Goal: Information Seeking & Learning: Learn about a topic

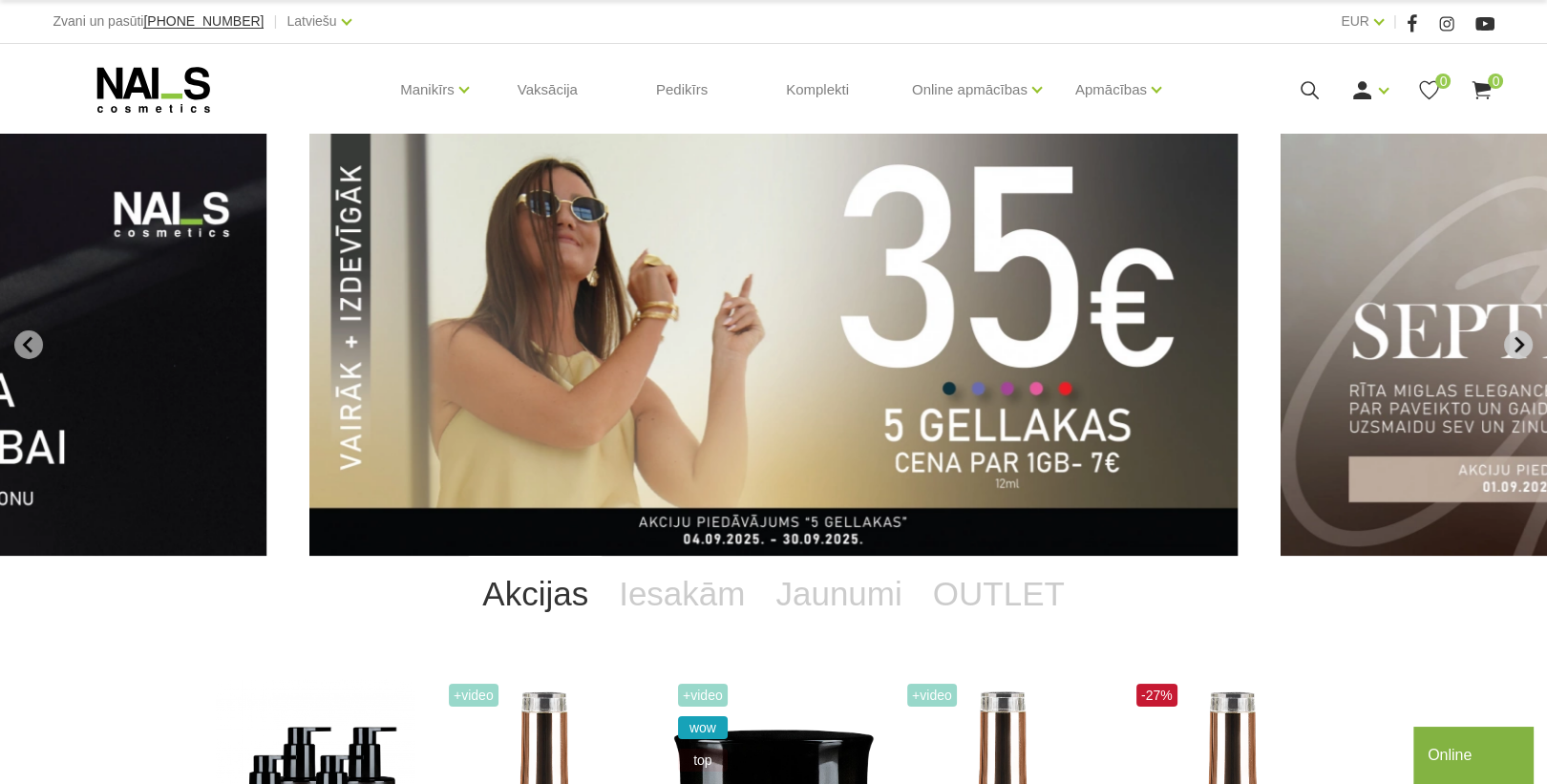
click at [1519, 341] on icon "Next slide" at bounding box center [1519, 345] width 10 height 16
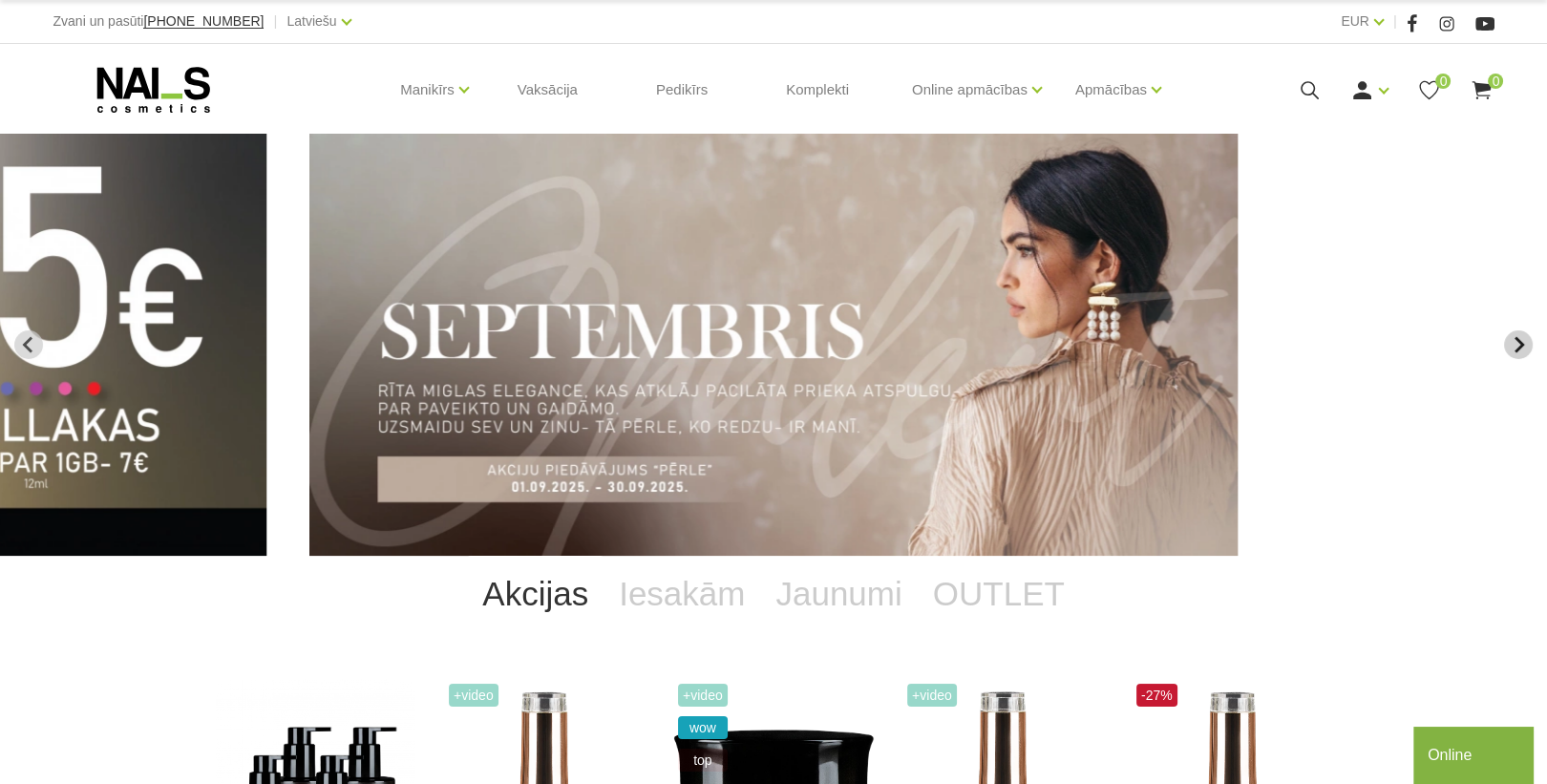
click at [1519, 343] on icon "Next slide" at bounding box center [1518, 344] width 17 height 17
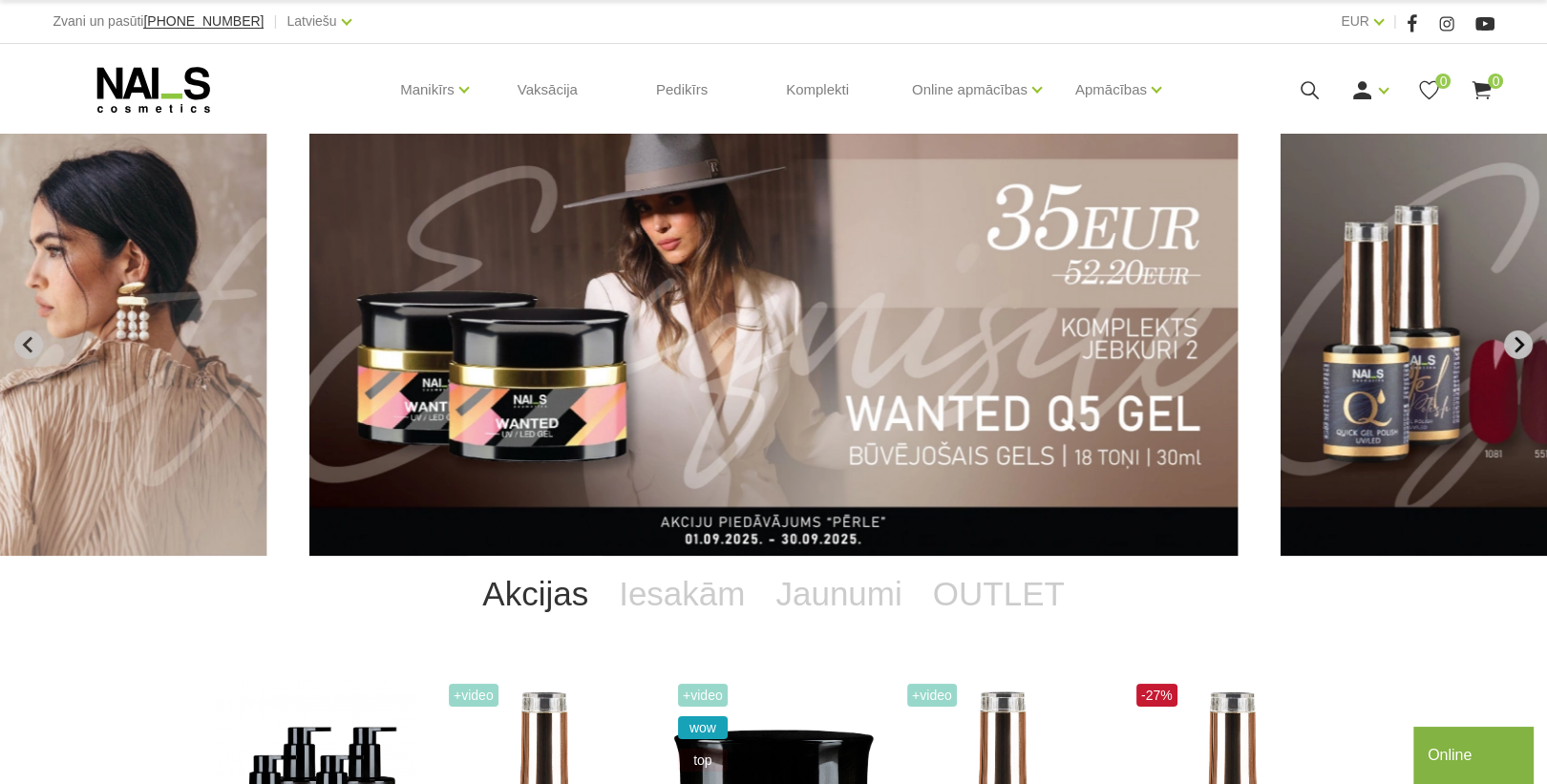
click at [1519, 343] on icon "Next slide" at bounding box center [1518, 344] width 17 height 17
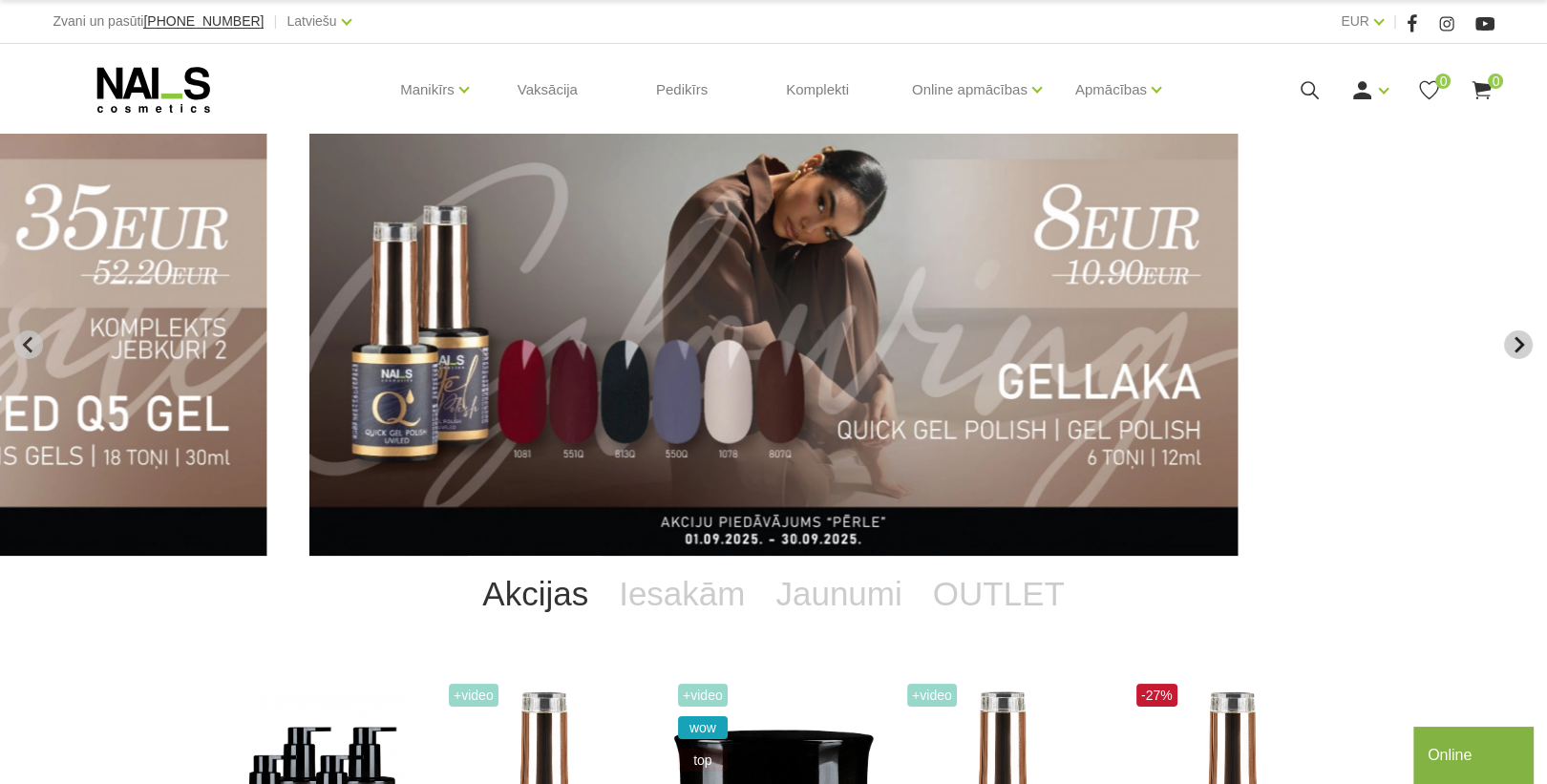
click at [1519, 343] on icon "Next slide" at bounding box center [1518, 344] width 17 height 17
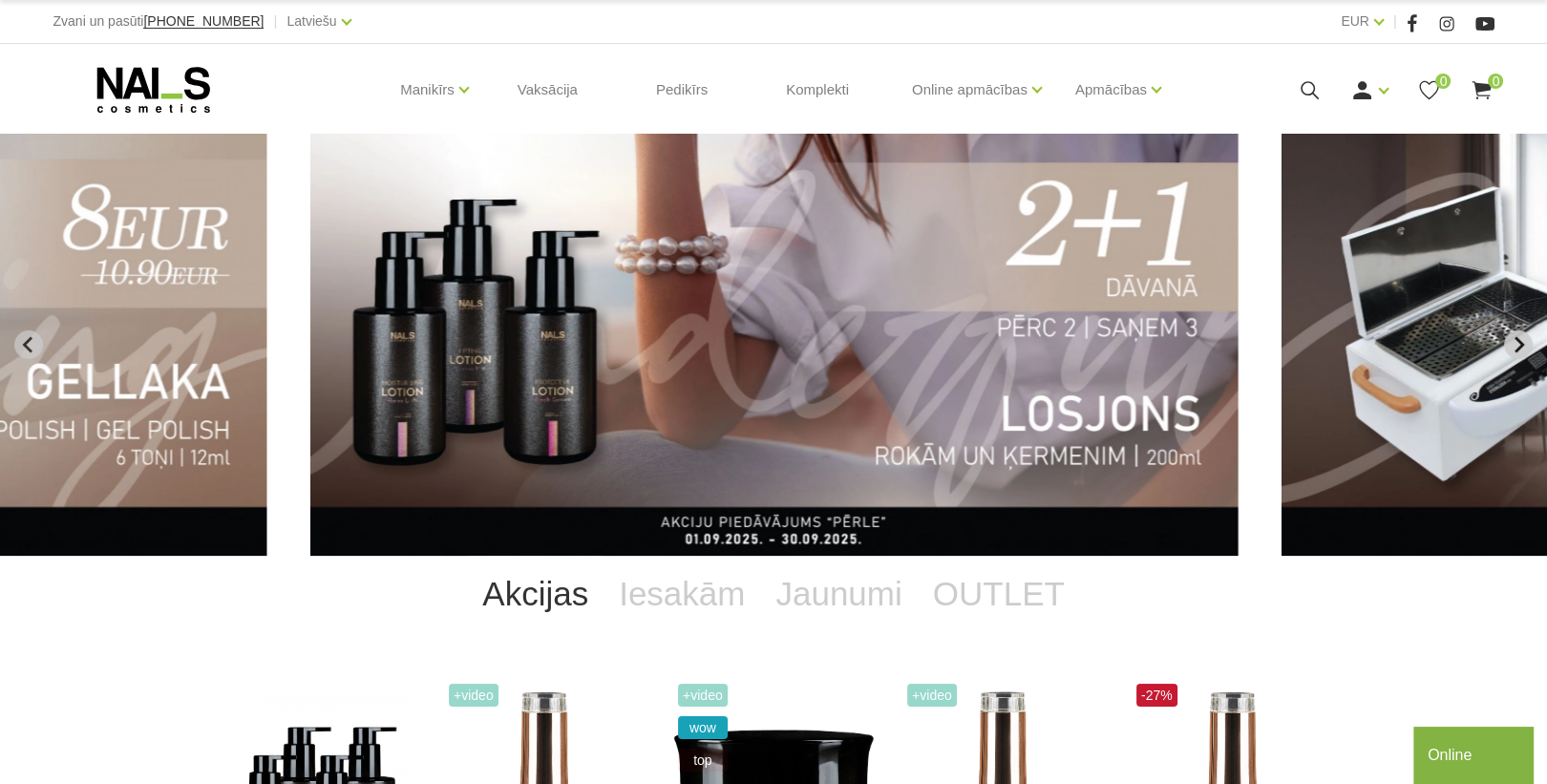
click at [1519, 343] on icon "Next slide" at bounding box center [1518, 344] width 17 height 17
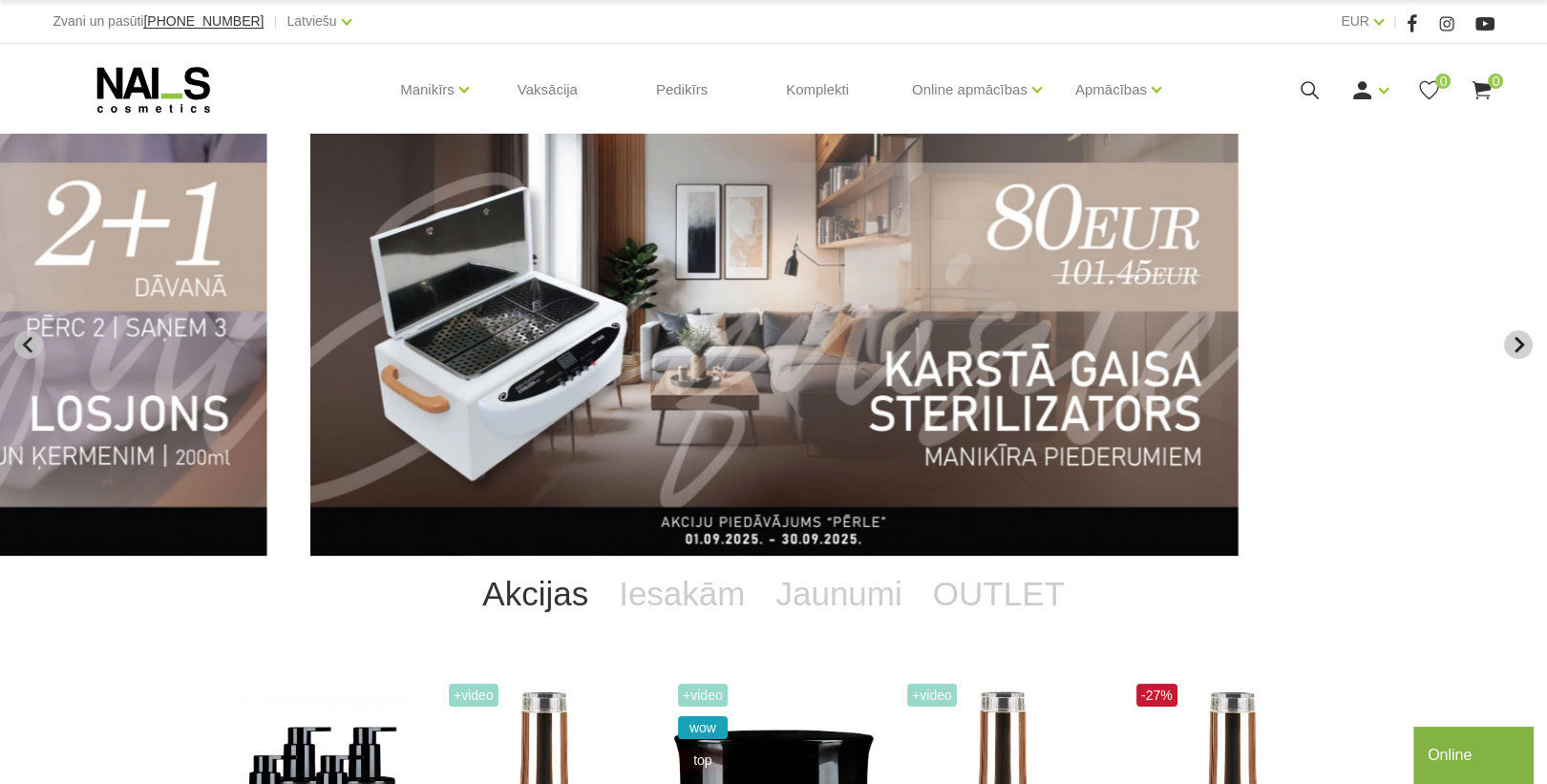
click at [1519, 343] on icon "Next slide" at bounding box center [1518, 344] width 17 height 17
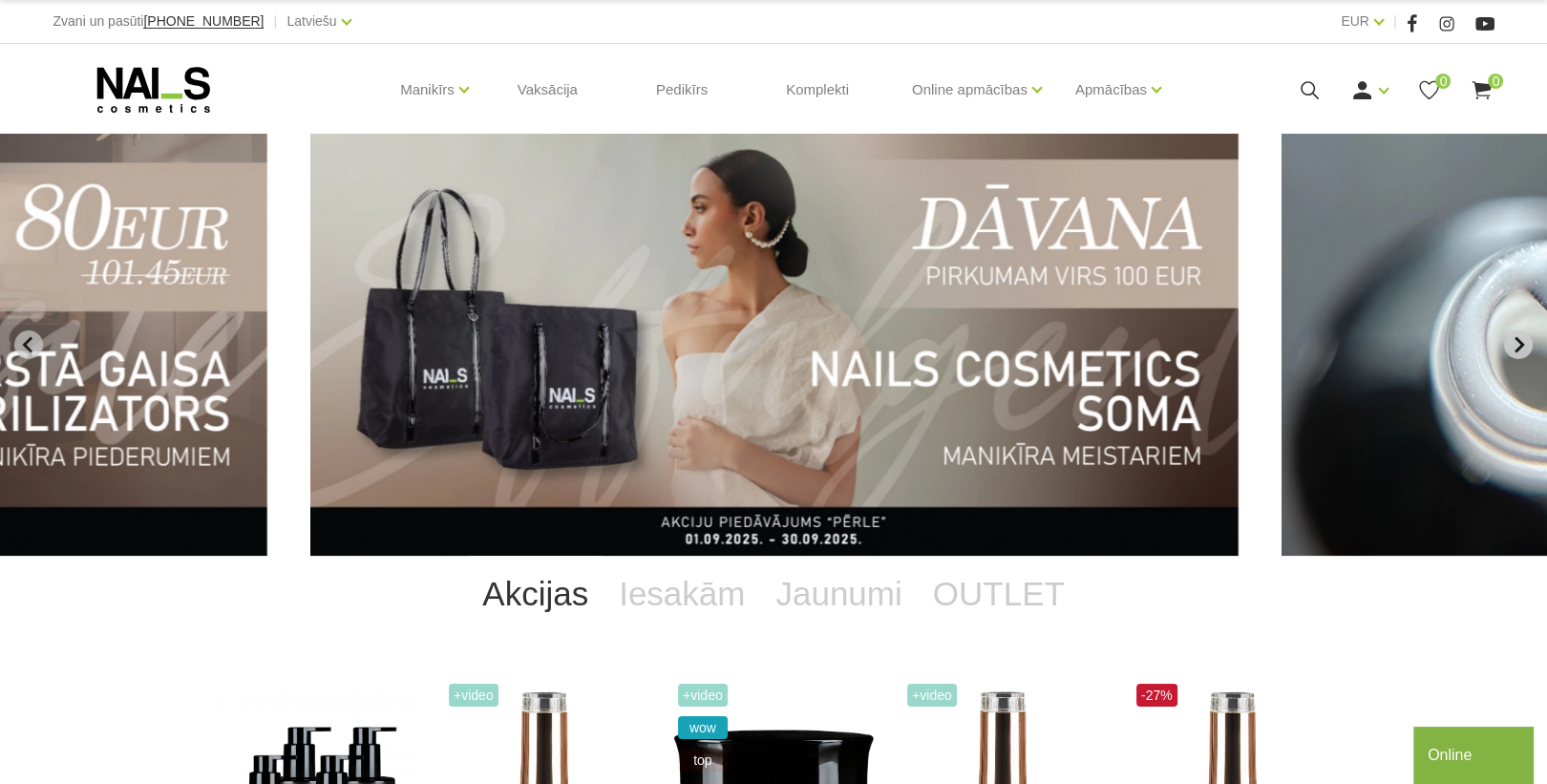
click at [1519, 346] on icon "Next slide" at bounding box center [1519, 345] width 10 height 16
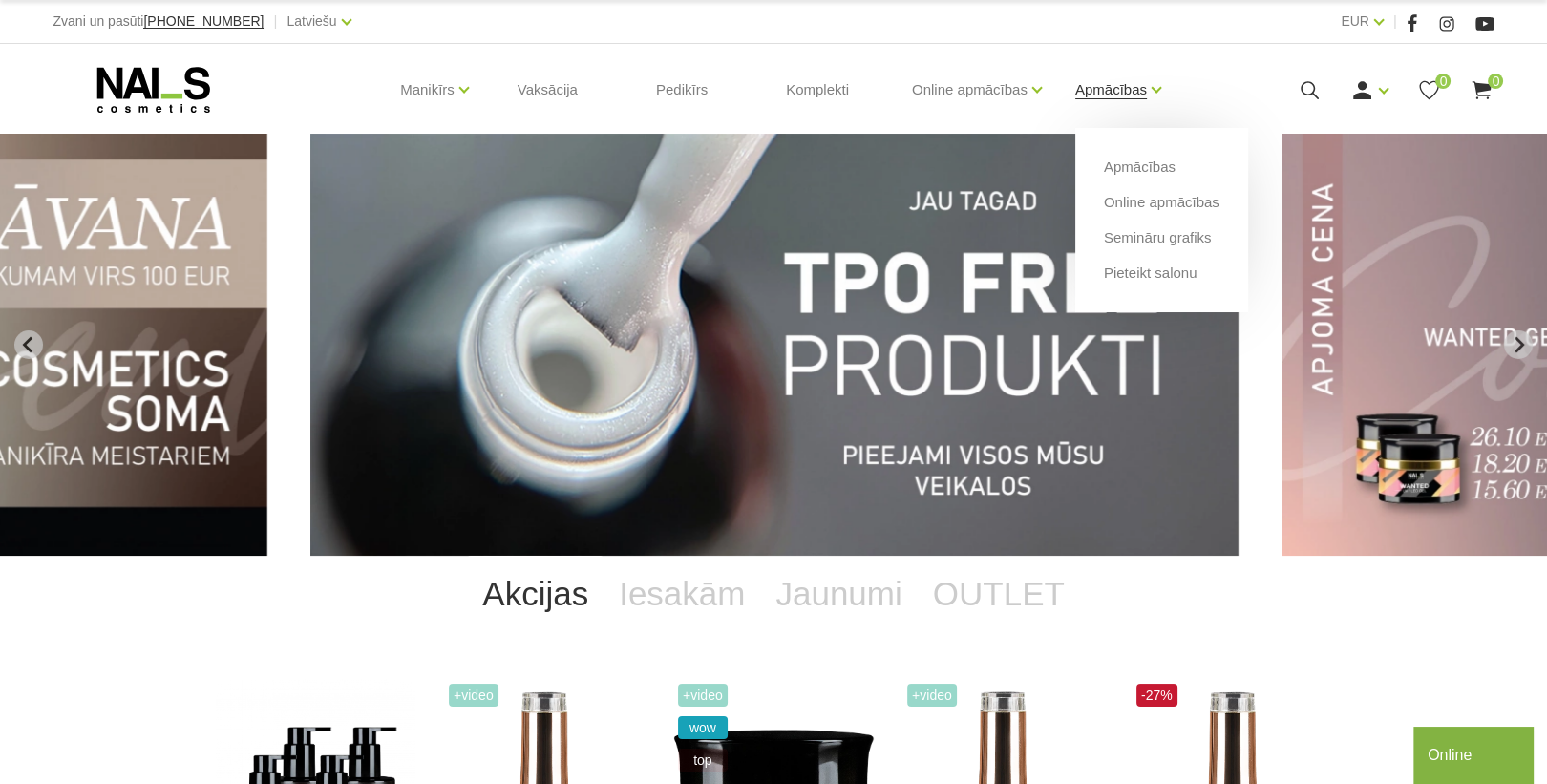
click at [1106, 93] on link "Apmācības" at bounding box center [1111, 90] width 72 height 77
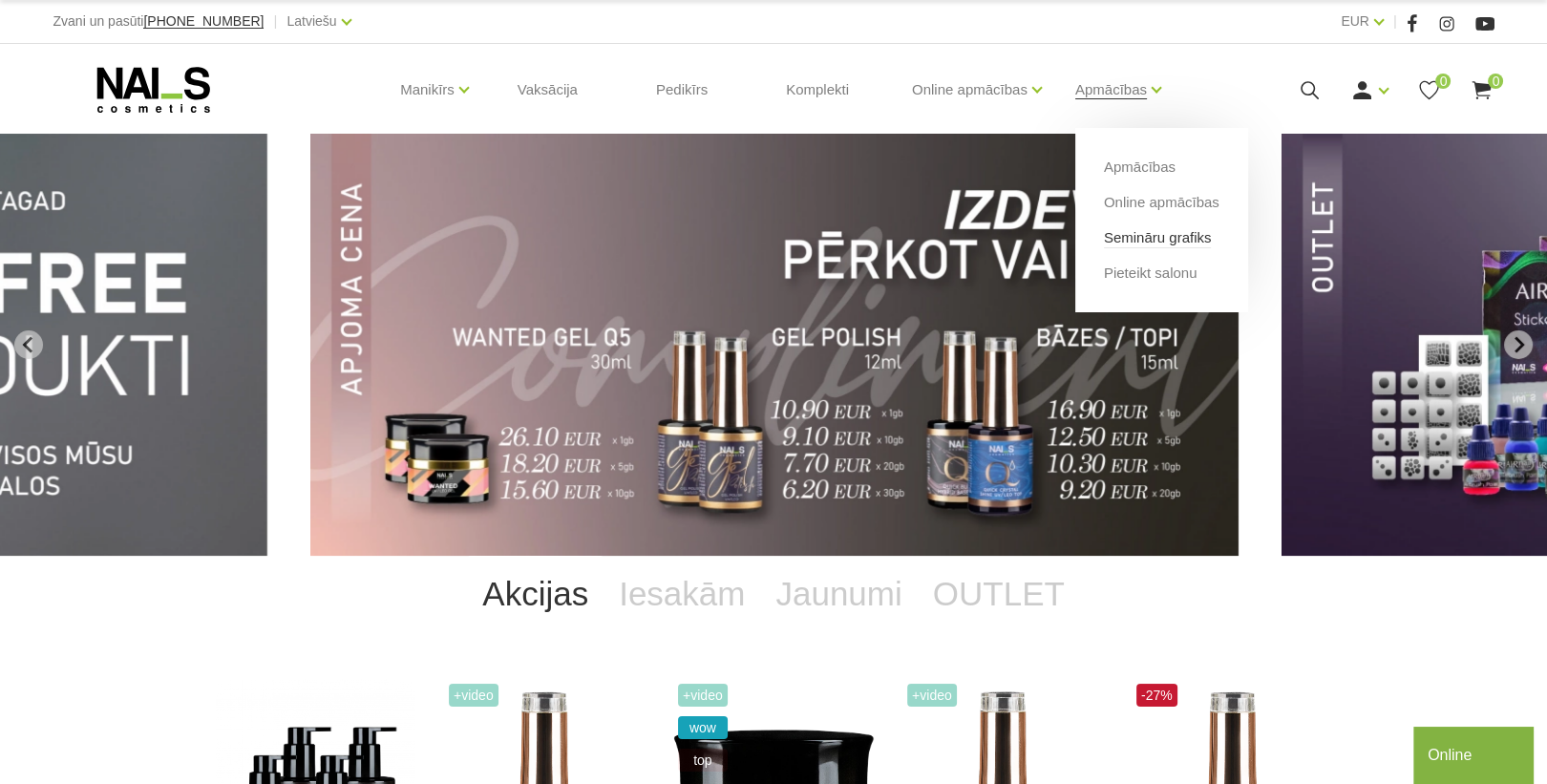
click at [1140, 235] on link "Semināru grafiks" at bounding box center [1158, 237] width 108 height 21
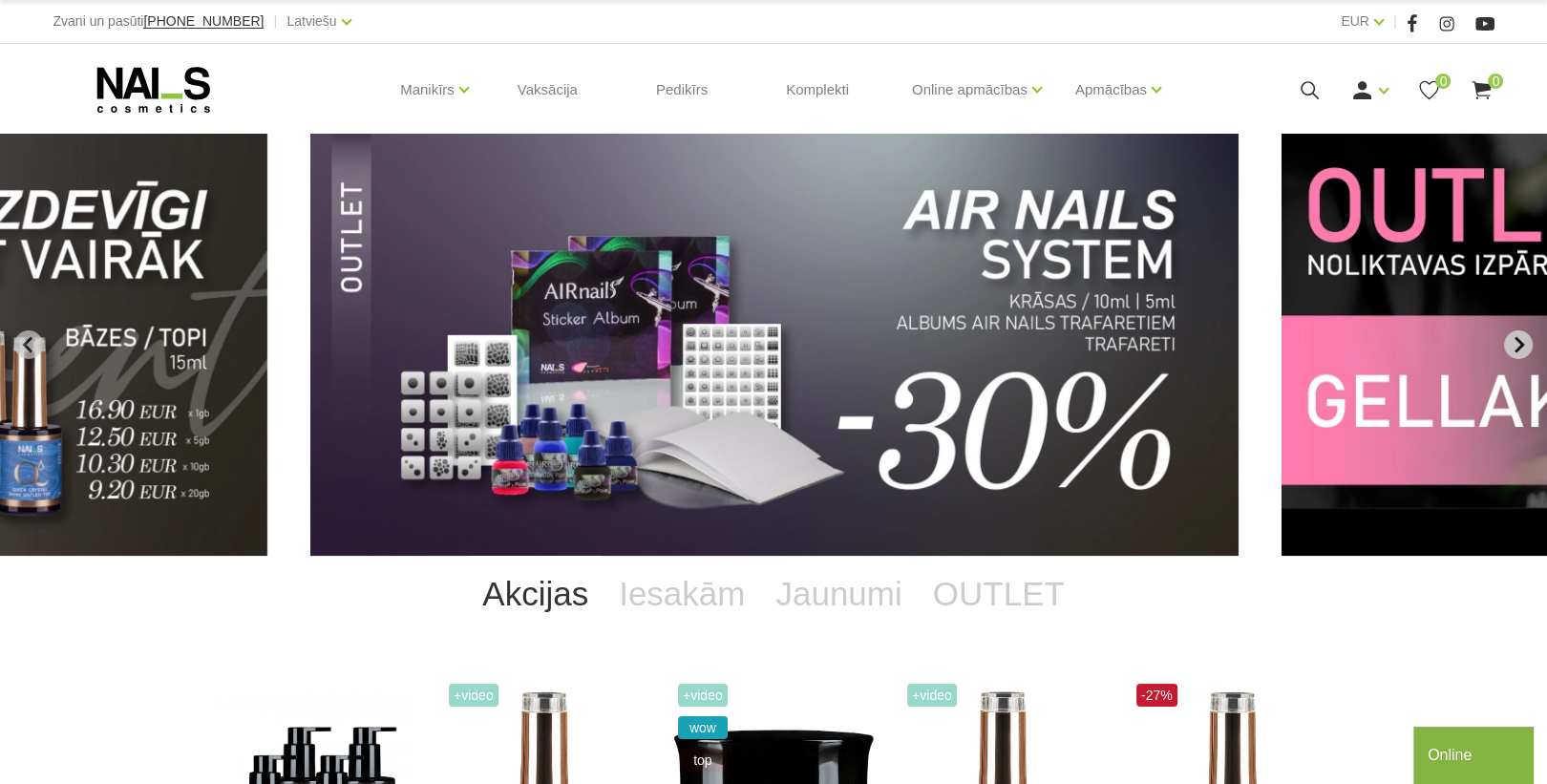
click at [1523, 343] on icon "Next slide" at bounding box center [1518, 344] width 17 height 17
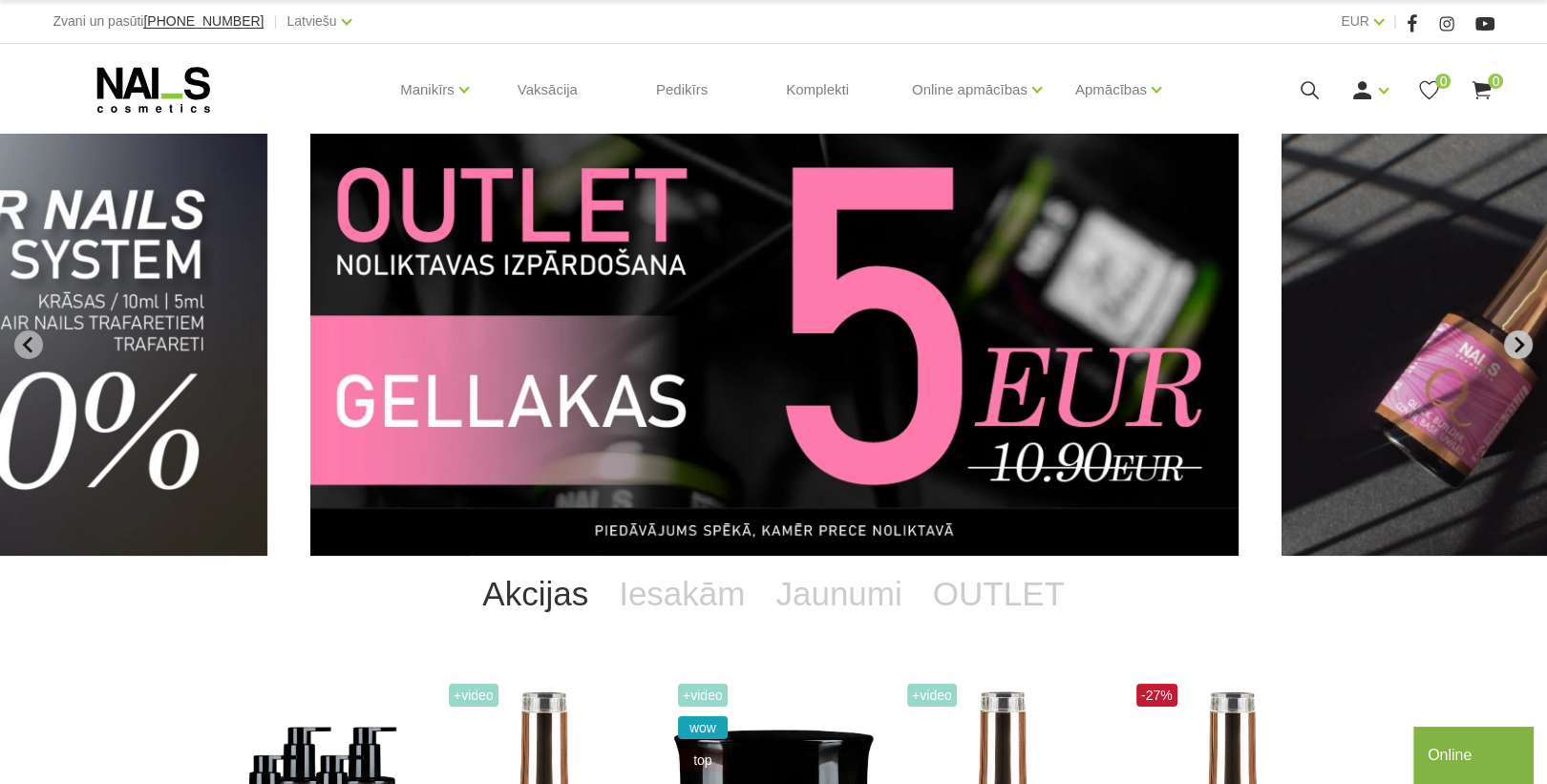
click at [1523, 343] on icon "Next slide" at bounding box center [1518, 344] width 17 height 17
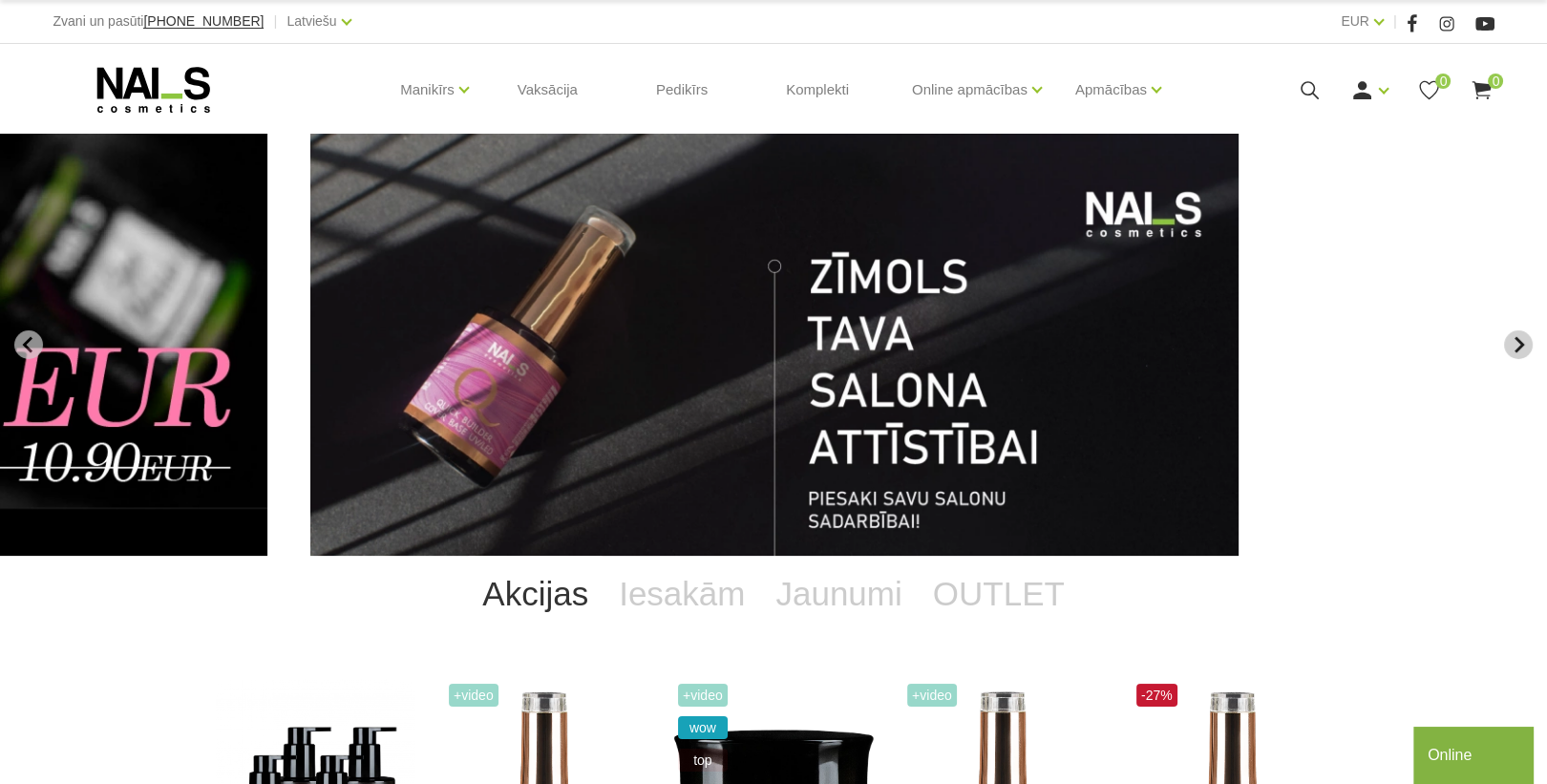
click at [1523, 343] on icon "Next slide" at bounding box center [1518, 344] width 17 height 17
